Goal: Task Accomplishment & Management: Manage account settings

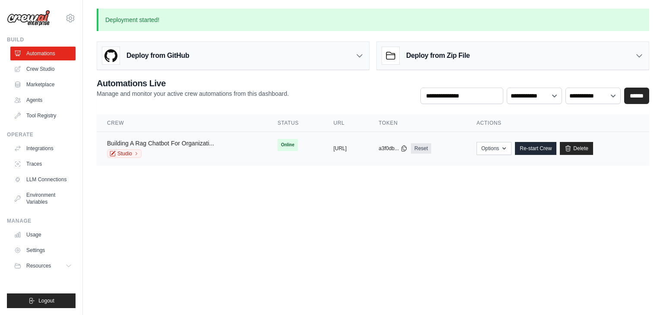
click at [169, 140] on link "Building A Rag Chatbot For Organizati..." at bounding box center [160, 143] width 107 height 7
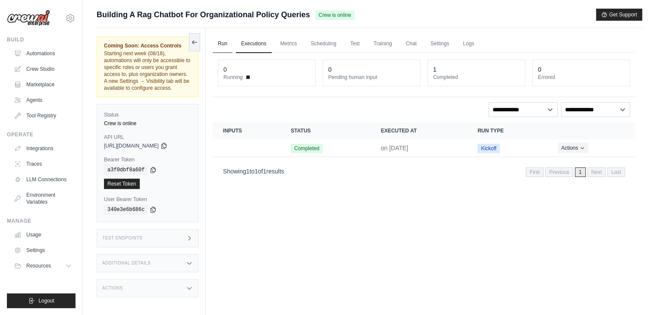
click at [222, 47] on link "Run" at bounding box center [223, 44] width 20 height 18
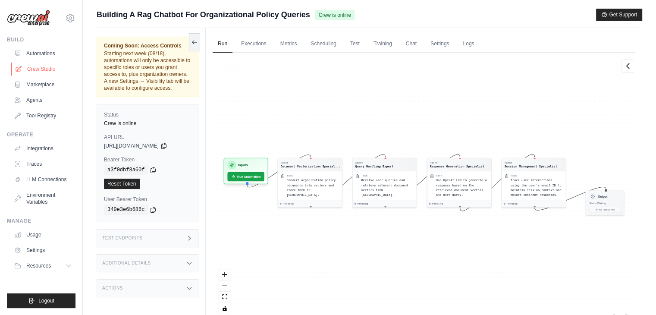
click at [40, 71] on link "Crew Studio" at bounding box center [43, 69] width 65 height 14
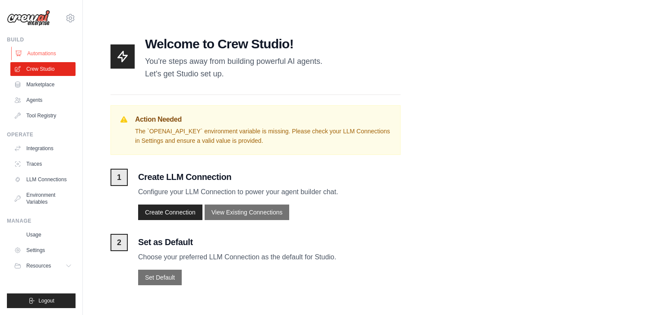
click at [43, 53] on link "Automations" at bounding box center [43, 54] width 65 height 14
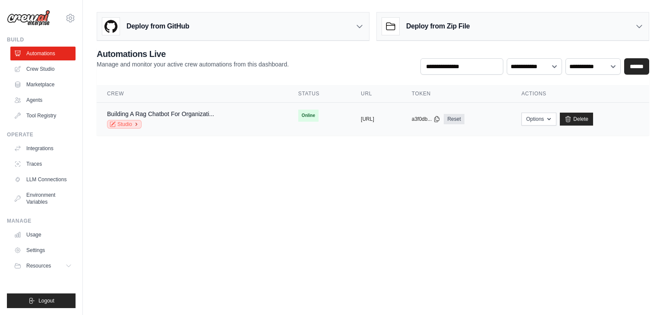
click at [129, 125] on link "Studio" at bounding box center [124, 124] width 35 height 9
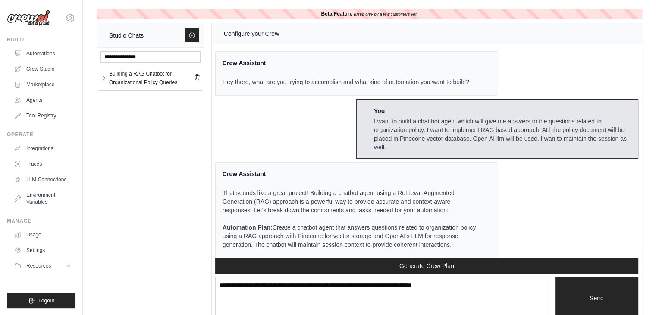
scroll to position [1901, 0]
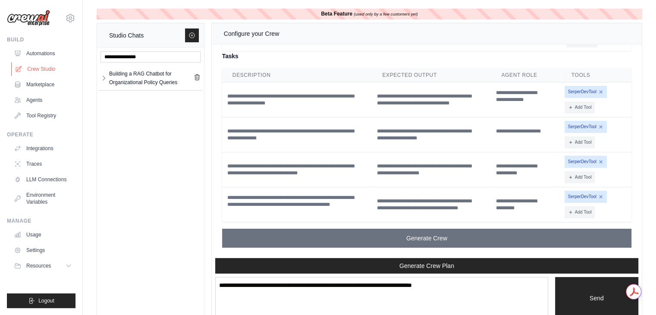
click at [46, 72] on link "Crew Studio" at bounding box center [43, 69] width 65 height 14
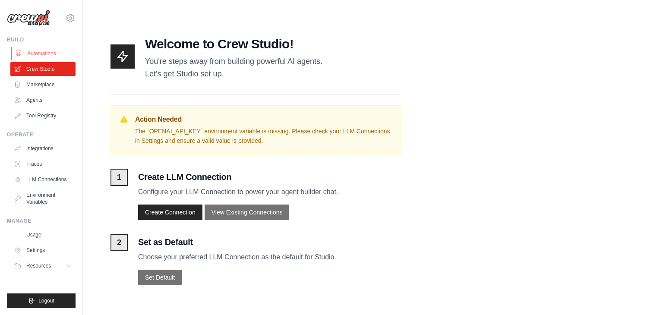
click at [43, 52] on link "Automations" at bounding box center [43, 54] width 65 height 14
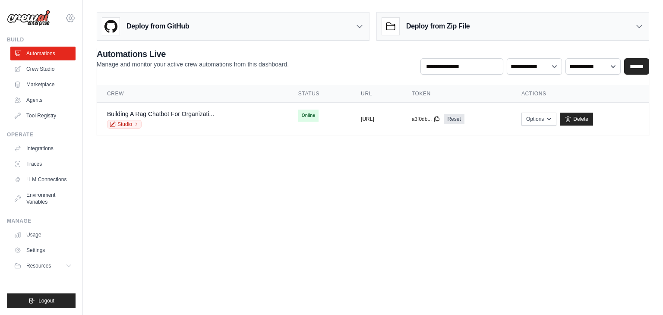
drag, startPoint x: 145, startPoint y: 188, endPoint x: 69, endPoint y: 20, distance: 184.0
click at [69, 20] on icon at bounding box center [70, 18] width 10 height 10
click at [57, 39] on div "[EMAIL_ADDRESS][DOMAIN_NAME]" at bounding box center [70, 37] width 62 height 9
click at [50, 51] on link "Settings" at bounding box center [70, 58] width 76 height 16
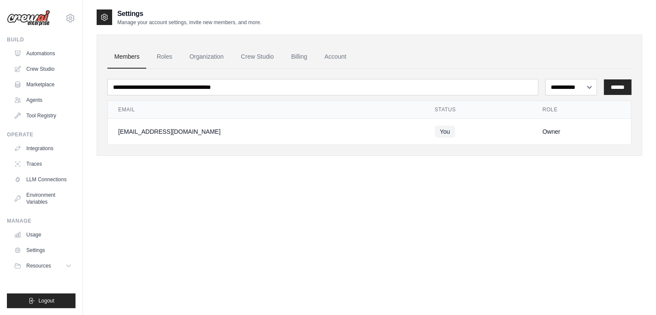
click at [32, 22] on img at bounding box center [28, 18] width 43 height 16
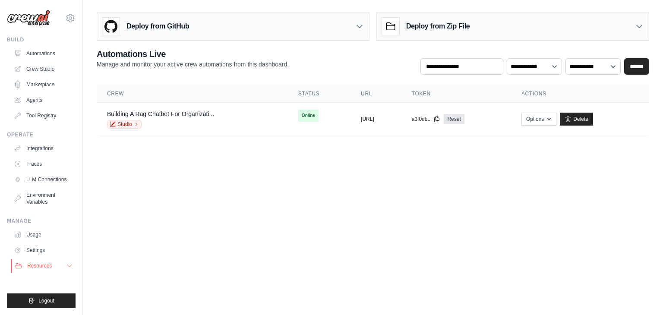
click at [69, 265] on icon at bounding box center [69, 265] width 7 height 7
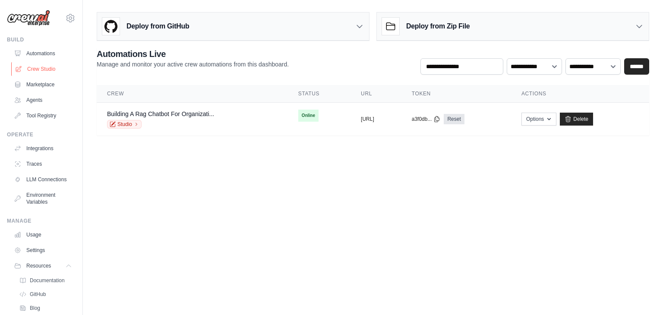
click at [46, 67] on link "Crew Studio" at bounding box center [43, 69] width 65 height 14
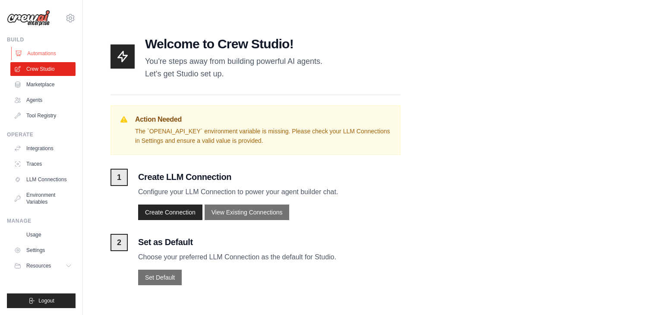
click at [35, 53] on link "Automations" at bounding box center [43, 54] width 65 height 14
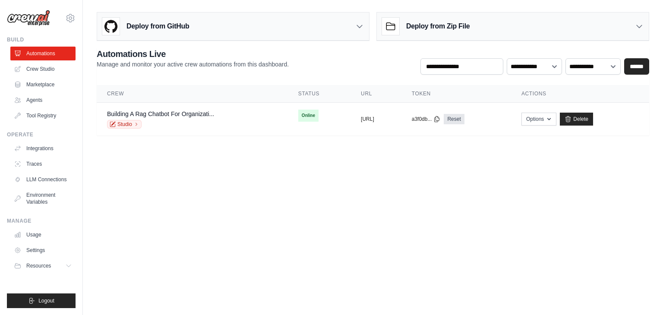
click at [355, 28] on div "Deploy from GitHub" at bounding box center [233, 27] width 272 height 28
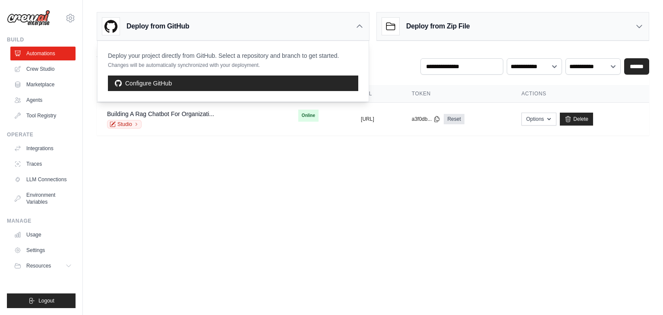
click at [628, 28] on div "Deploy from Zip File" at bounding box center [513, 27] width 272 height 28
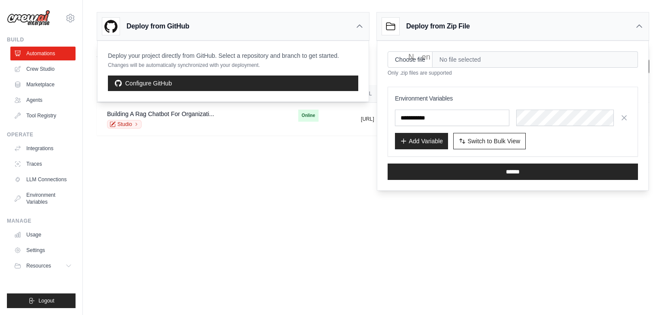
click at [643, 26] on icon at bounding box center [639, 26] width 9 height 9
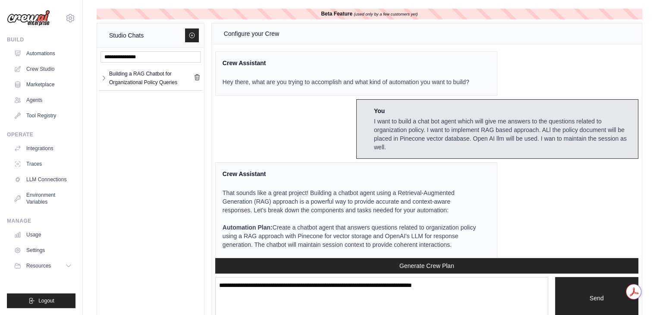
scroll to position [1901, 0]
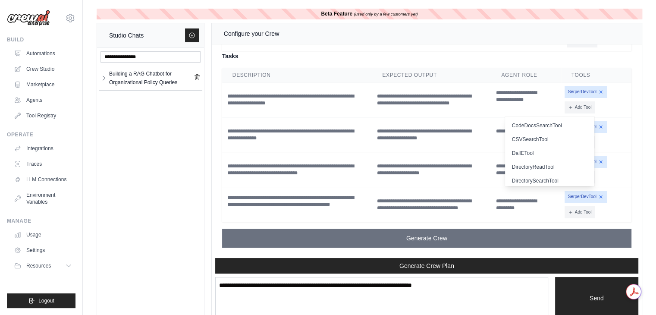
drag, startPoint x: 124, startPoint y: 151, endPoint x: 112, endPoint y: 137, distance: 17.7
click at [112, 137] on div "Building a RAG Chatbot for Organizational Policy Queries Building a RAG C... **" at bounding box center [150, 185] width 107 height 274
click at [102, 77] on icon "button" at bounding box center [104, 77] width 7 height 7
click at [191, 99] on select "**" at bounding box center [188, 101] width 21 height 14
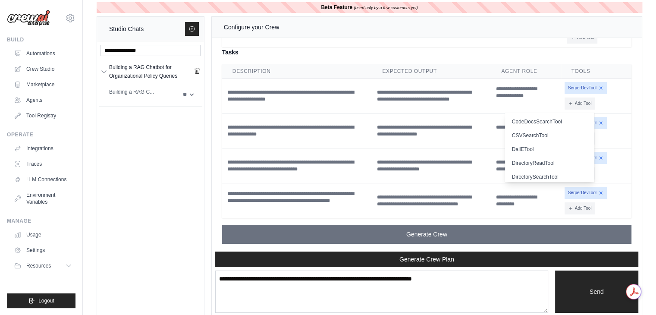
scroll to position [0, 0]
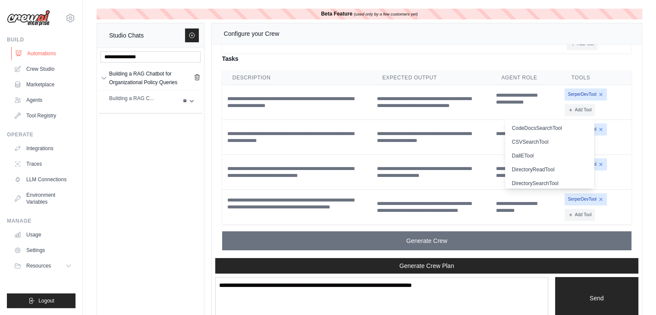
click at [34, 54] on link "Automations" at bounding box center [43, 54] width 65 height 14
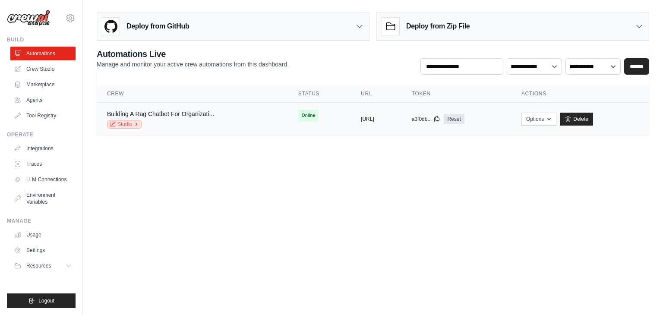
click at [137, 124] on icon at bounding box center [136, 124] width 5 height 5
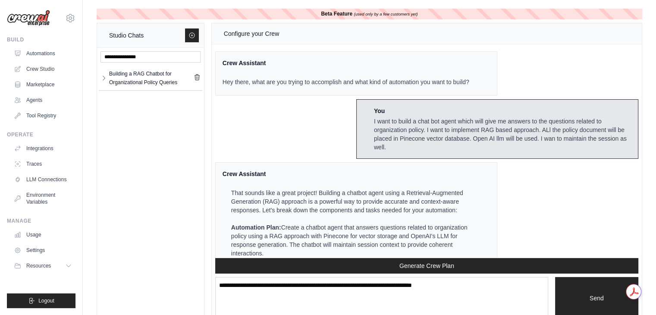
scroll to position [1901, 0]
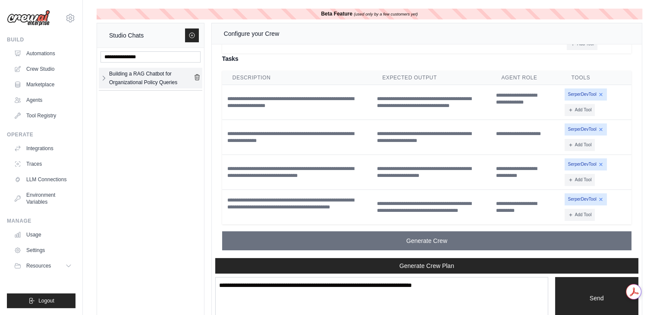
click at [120, 79] on div "Building a RAG Chatbot for Organizational Policy Queries" at bounding box center [151, 77] width 85 height 17
click at [189, 34] on icon at bounding box center [191, 35] width 5 height 5
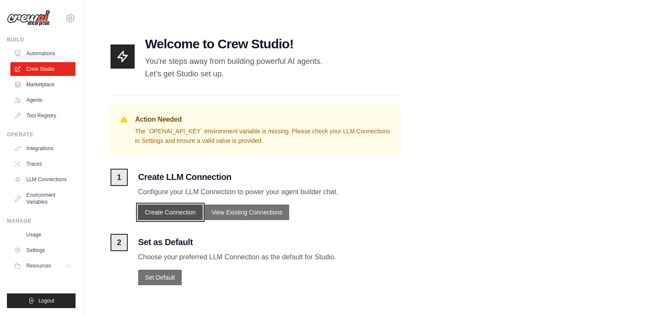
click at [180, 213] on button "Create Connection" at bounding box center [170, 213] width 65 height 16
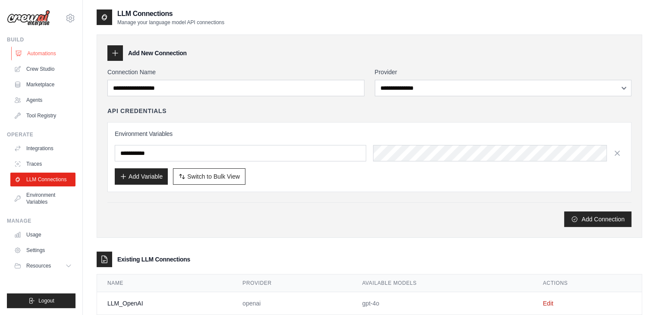
click at [41, 56] on link "Automations" at bounding box center [43, 54] width 65 height 14
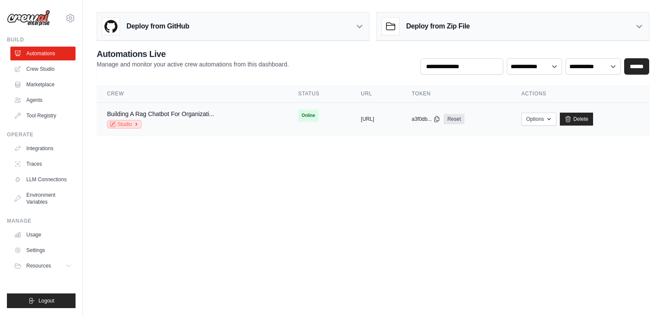
click at [124, 124] on link "Studio" at bounding box center [124, 124] width 35 height 9
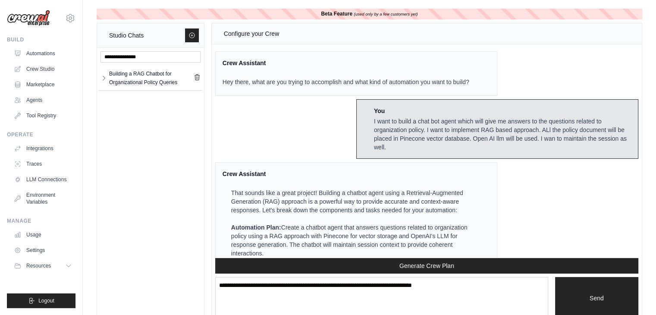
scroll to position [1901, 0]
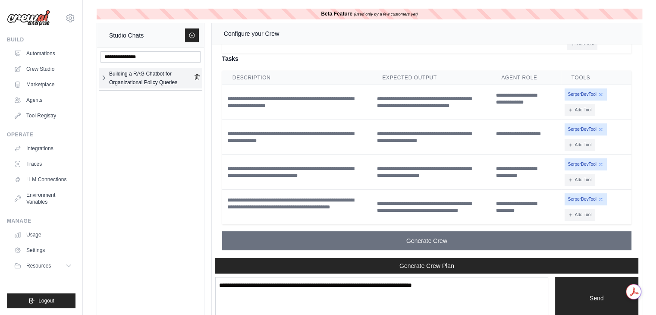
click at [106, 78] on icon "button" at bounding box center [104, 77] width 7 height 7
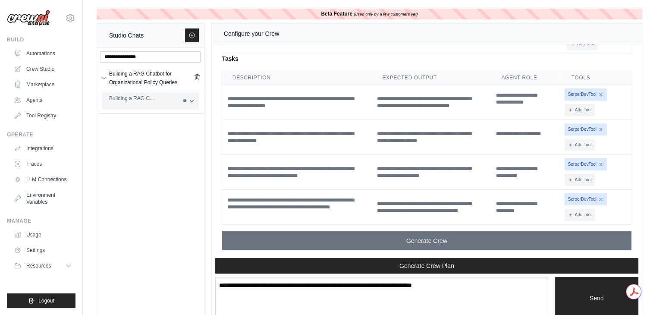
click at [116, 101] on div "Building a RAG C..." at bounding box center [143, 98] width 69 height 9
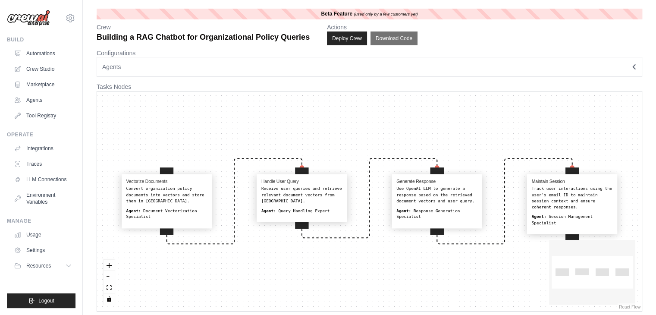
click at [398, 67] on button "Agents" at bounding box center [370, 67] width 546 height 20
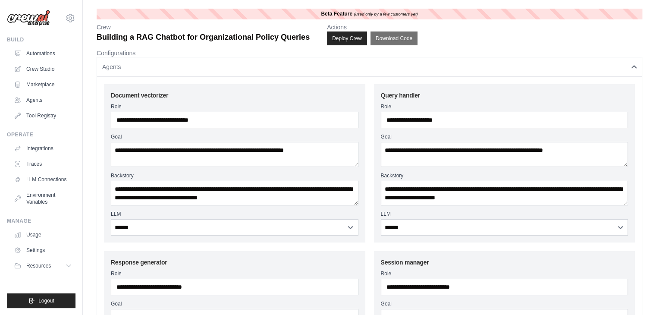
click at [633, 70] on button "Agents" at bounding box center [370, 67] width 546 height 20
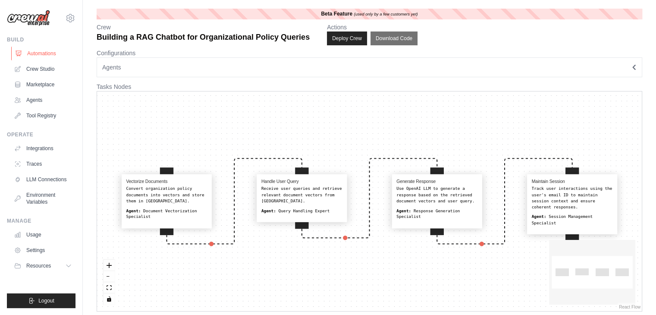
click at [26, 56] on link "Automations" at bounding box center [43, 54] width 65 height 14
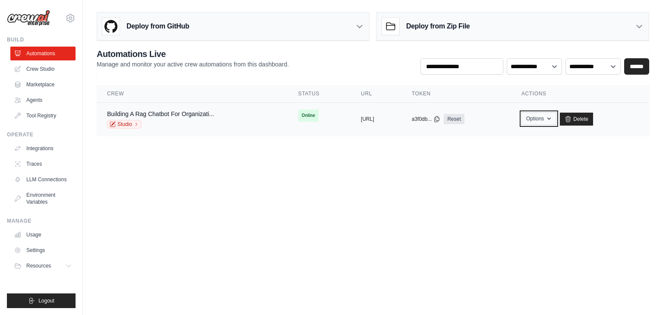
click at [552, 118] on icon "button" at bounding box center [548, 118] width 7 height 7
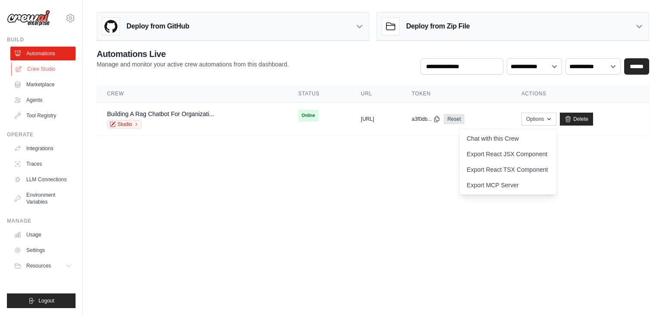
click at [40, 72] on link "Crew Studio" at bounding box center [43, 69] width 65 height 14
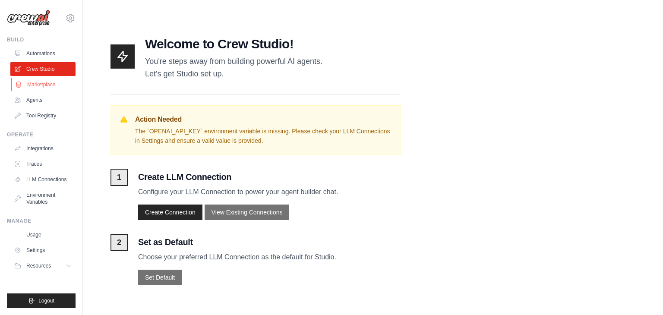
click at [39, 86] on link "Marketplace" at bounding box center [43, 85] width 65 height 14
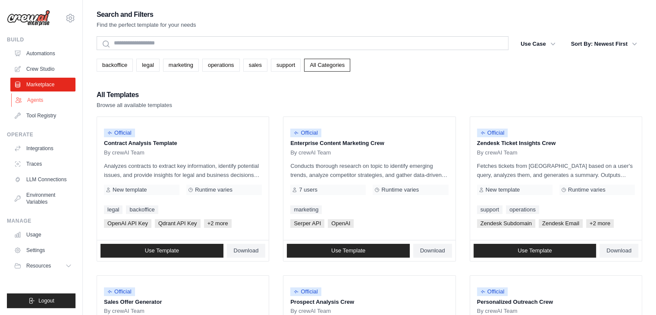
click at [39, 102] on link "Agents" at bounding box center [43, 100] width 65 height 14
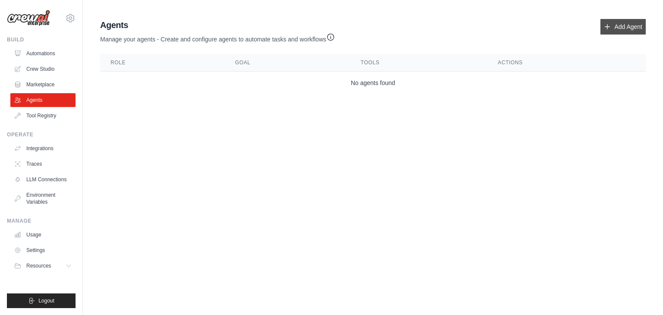
click at [616, 31] on link "Add Agent" at bounding box center [622, 27] width 45 height 16
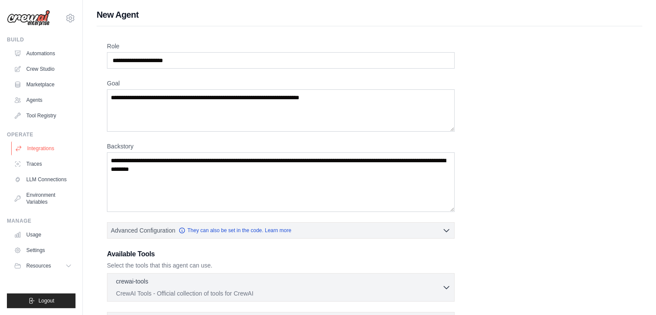
click at [46, 147] on link "Integrations" at bounding box center [43, 149] width 65 height 14
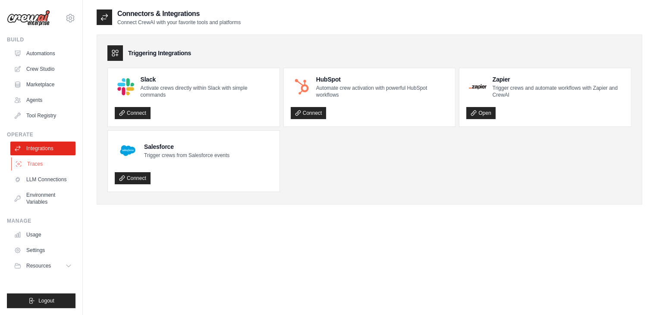
click at [39, 166] on link "Traces" at bounding box center [43, 164] width 65 height 14
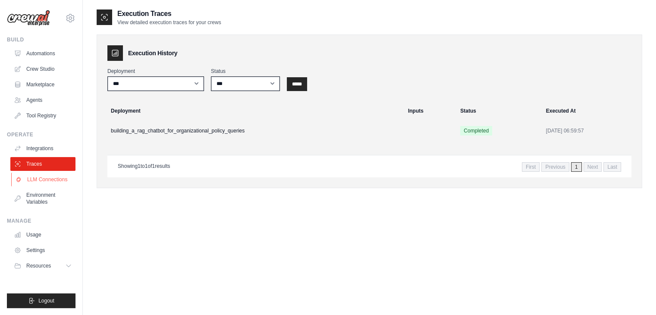
click at [39, 181] on link "LLM Connections" at bounding box center [43, 180] width 65 height 14
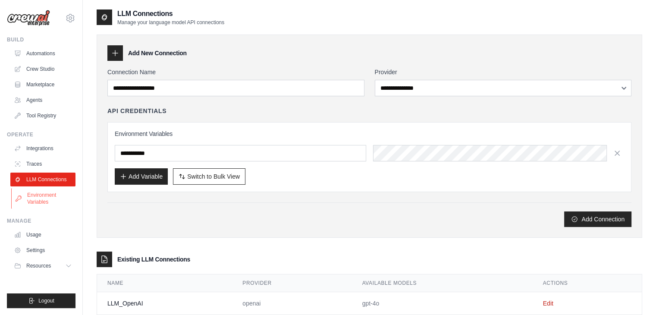
click at [39, 201] on link "Environment Variables" at bounding box center [43, 198] width 65 height 21
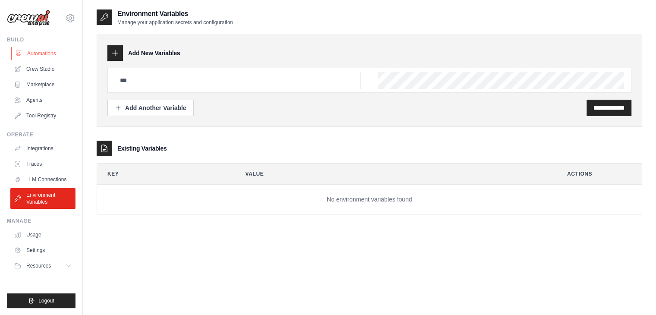
click at [47, 57] on link "Automations" at bounding box center [43, 54] width 65 height 14
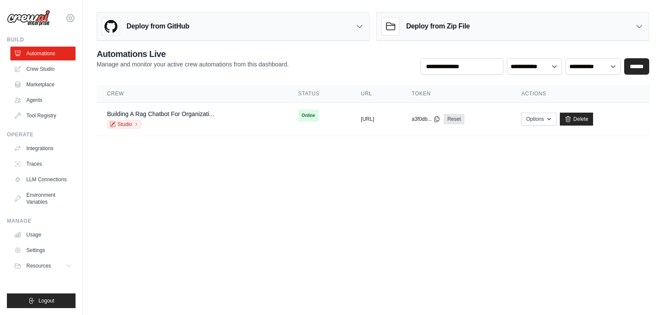
click at [72, 18] on icon at bounding box center [70, 18] width 10 height 10
click at [48, 65] on link "Settings" at bounding box center [70, 58] width 76 height 16
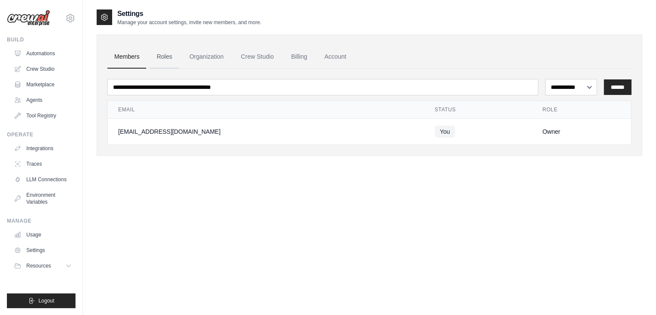
click at [167, 57] on link "Roles" at bounding box center [164, 56] width 29 height 23
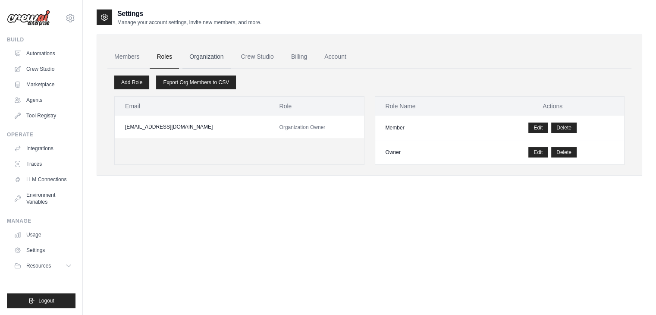
click at [198, 60] on link "Organization" at bounding box center [207, 56] width 48 height 23
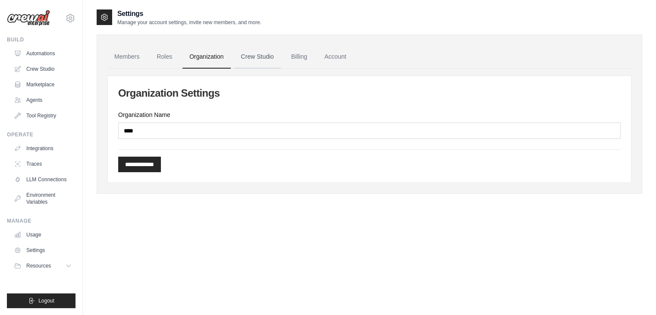
click at [266, 53] on link "Crew Studio" at bounding box center [257, 56] width 47 height 23
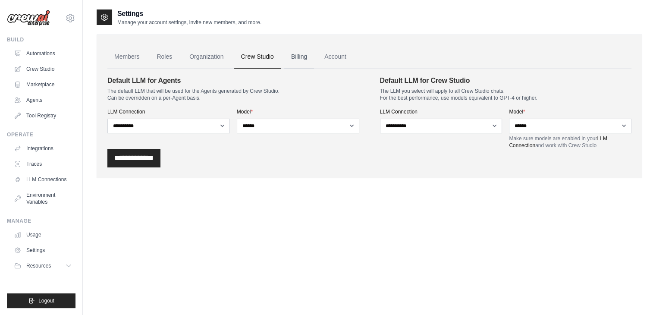
click at [301, 56] on link "Billing" at bounding box center [299, 56] width 30 height 23
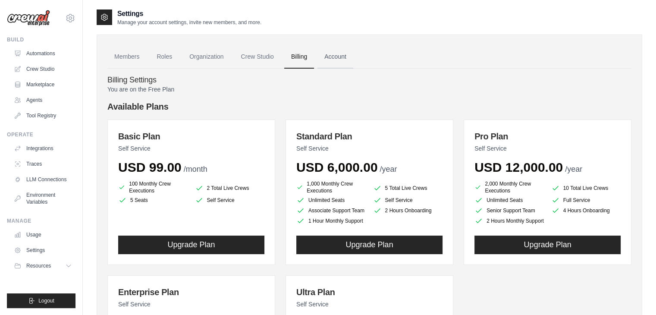
click at [333, 58] on link "Account" at bounding box center [336, 56] width 36 height 23
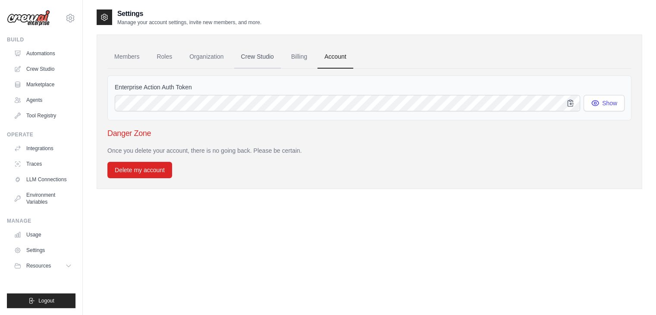
click at [269, 56] on link "Crew Studio" at bounding box center [257, 56] width 47 height 23
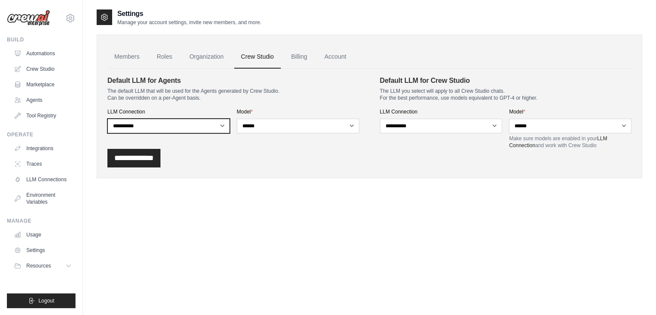
click at [158, 120] on select "**********" at bounding box center [168, 126] width 123 height 15
click at [299, 112] on label "Model *" at bounding box center [298, 111] width 123 height 7
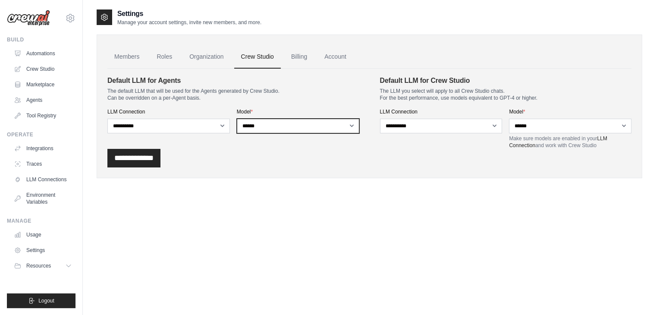
click at [299, 119] on select "**********" at bounding box center [298, 126] width 123 height 15
click at [298, 129] on select "**********" at bounding box center [298, 126] width 123 height 15
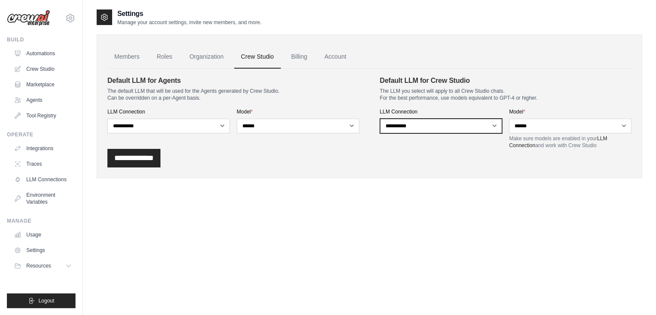
click at [411, 120] on select "**********" at bounding box center [441, 126] width 123 height 15
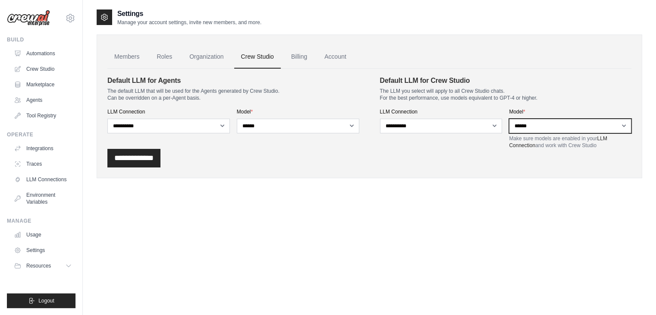
click at [515, 124] on select "**********" at bounding box center [570, 126] width 123 height 15
click at [406, 164] on div "**********" at bounding box center [369, 158] width 524 height 19
click at [209, 53] on link "Organization" at bounding box center [207, 56] width 48 height 23
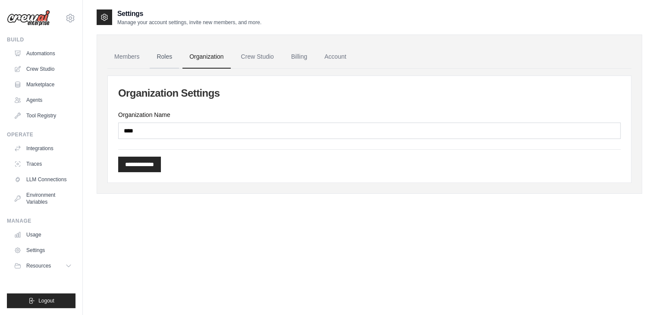
click at [164, 59] on link "Roles" at bounding box center [164, 56] width 29 height 23
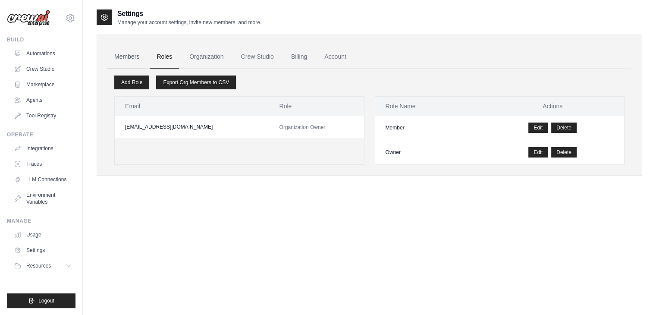
click at [129, 60] on link "Members" at bounding box center [126, 56] width 39 height 23
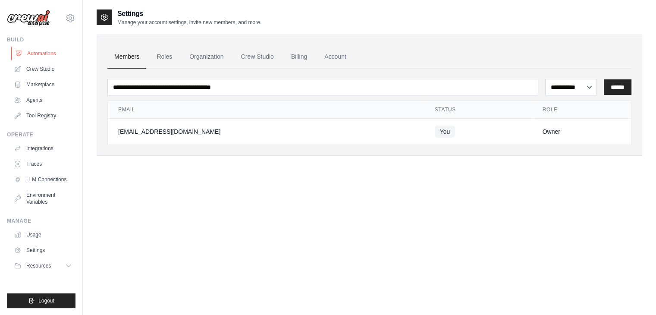
click at [44, 57] on link "Automations" at bounding box center [43, 54] width 65 height 14
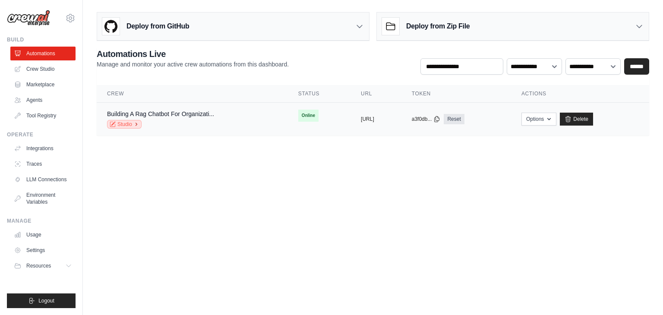
click at [135, 123] on icon at bounding box center [136, 124] width 5 height 5
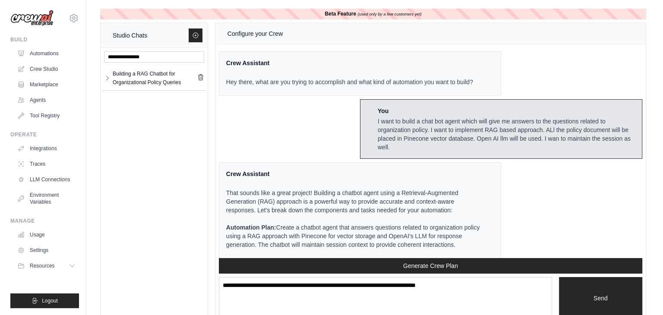
scroll to position [1901, 0]
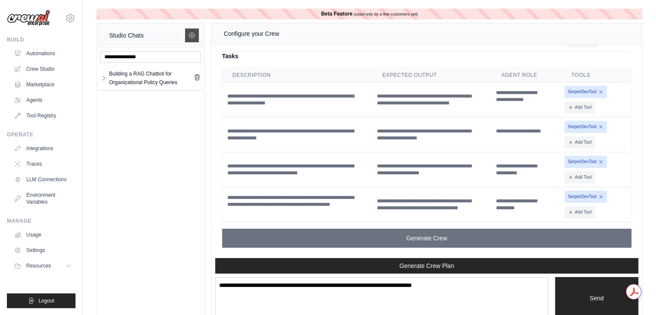
click at [194, 35] on icon at bounding box center [192, 35] width 7 height 7
